Goal: Information Seeking & Learning: Understand process/instructions

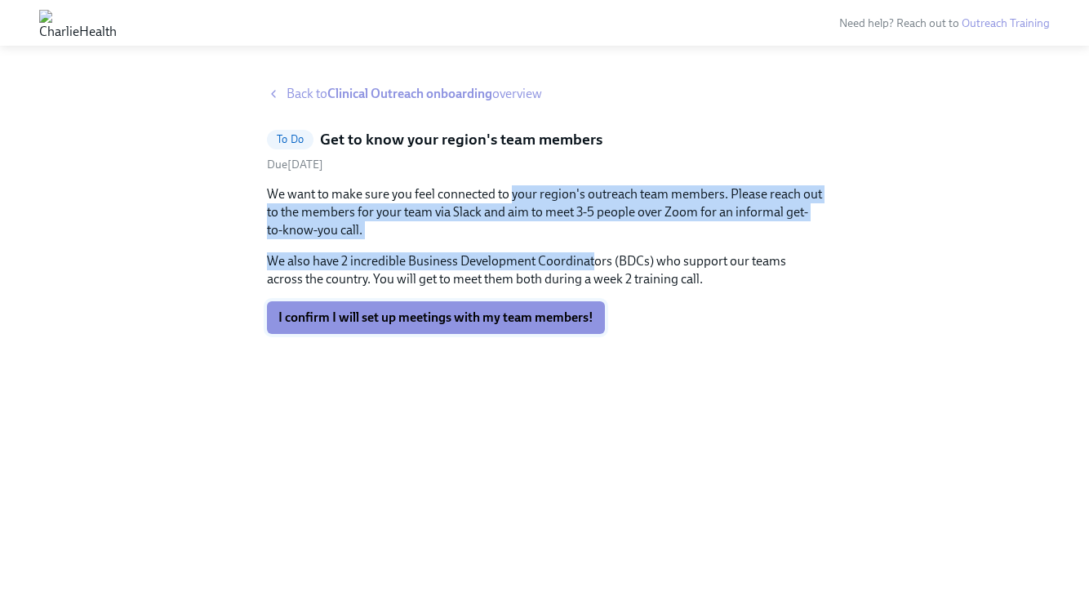
click at [481, 326] on button "I confirm I will set up meetings with my team members!" at bounding box center [436, 317] width 338 height 33
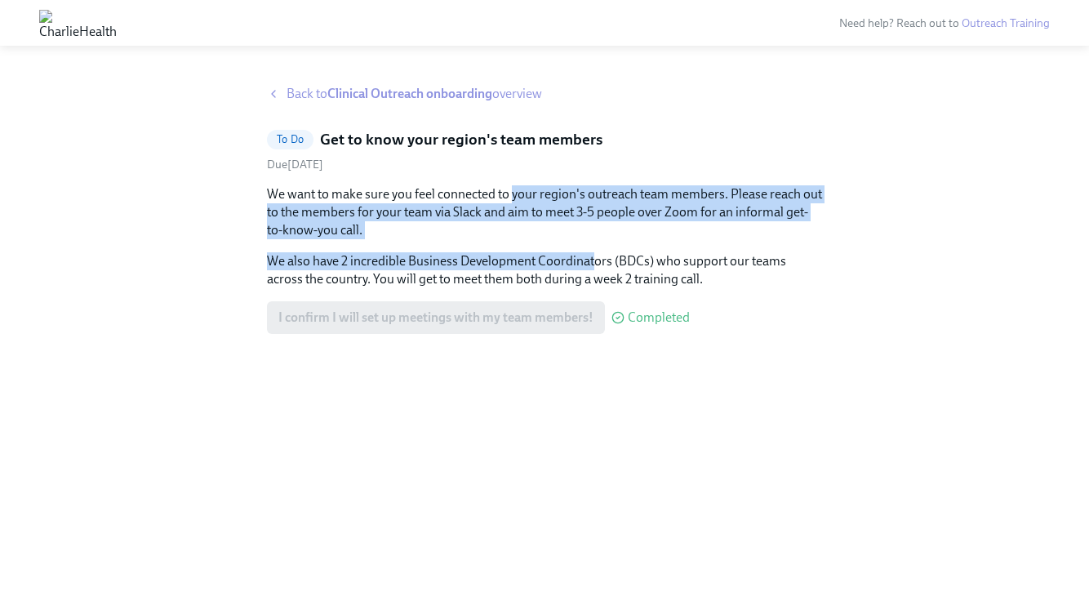
click at [405, 96] on strong "Clinical Outreach onboarding" at bounding box center [409, 94] width 165 height 16
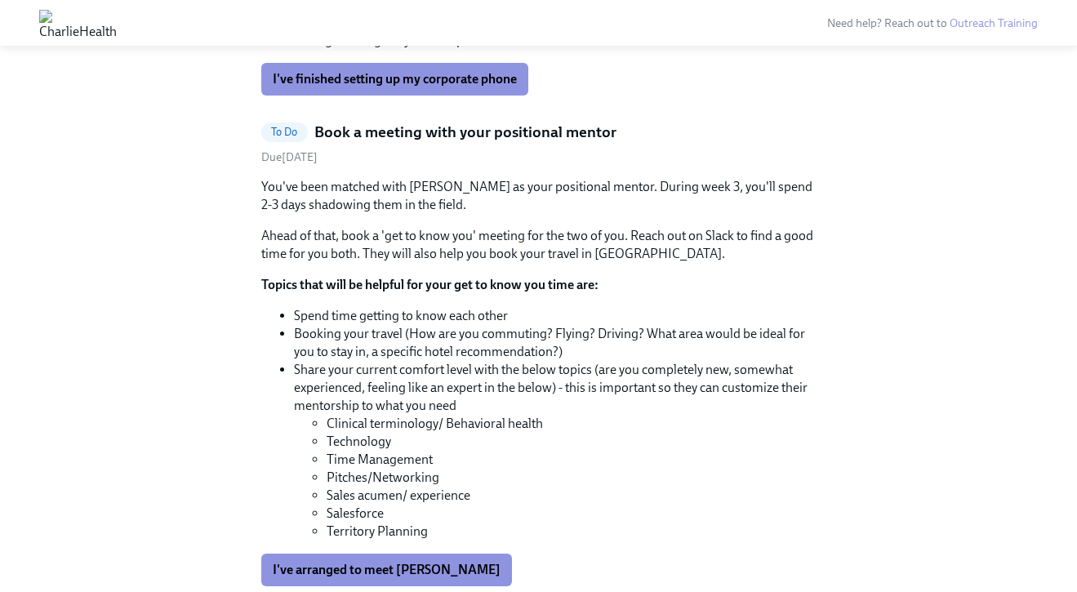
scroll to position [910, 0]
click at [441, 149] on div "Due [DATE]" at bounding box center [538, 157] width 555 height 16
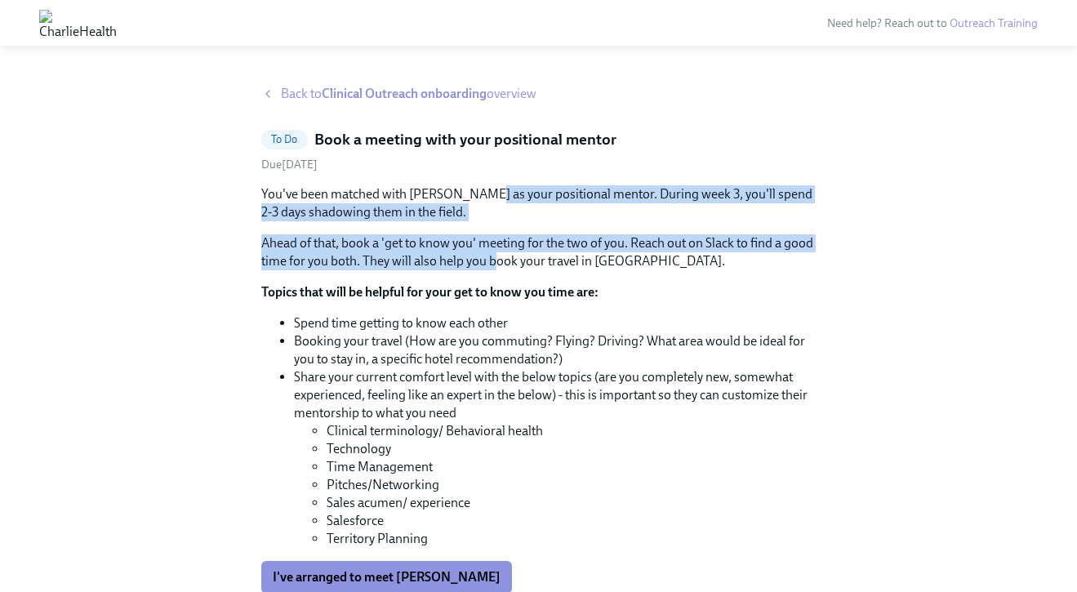
drag, startPoint x: 492, startPoint y: 267, endPoint x: 483, endPoint y: 199, distance: 68.3
click at [483, 199] on div "You've been matched with [PERSON_NAME] as your positional mentor. During week 3…" at bounding box center [538, 227] width 555 height 85
click at [483, 199] on p "You've been matched with [PERSON_NAME] as your positional mentor. During week 3…" at bounding box center [538, 203] width 555 height 36
